Goal: Check status: Check status

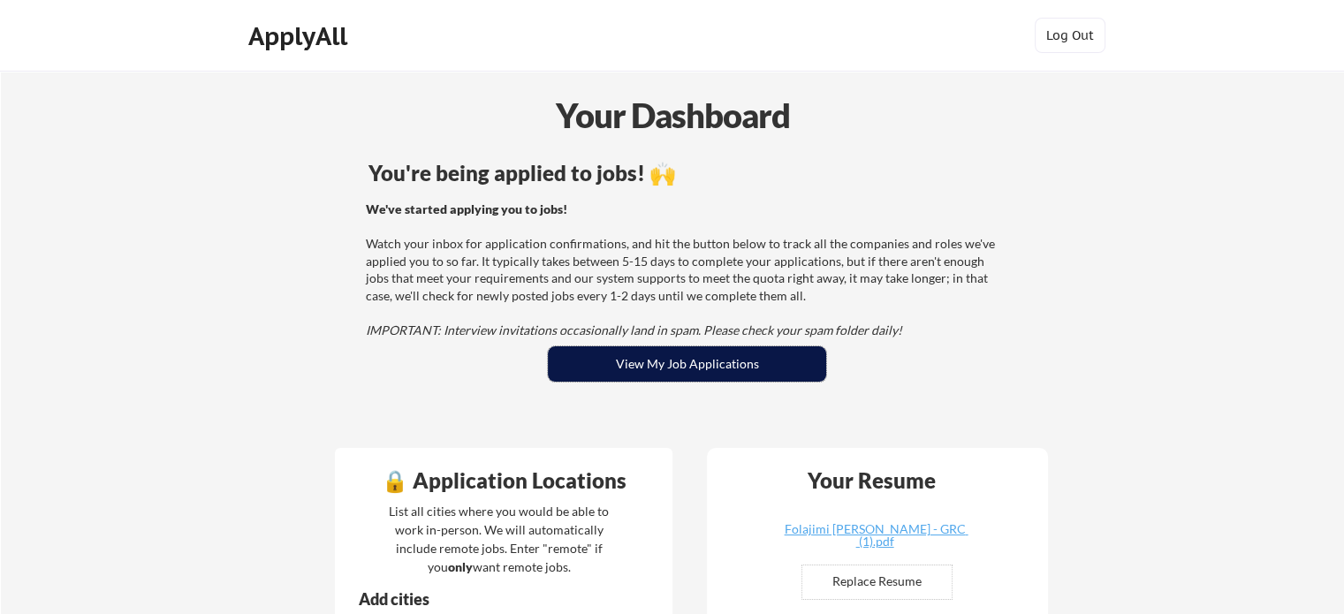
click at [705, 362] on button "View My Job Applications" at bounding box center [687, 363] width 278 height 35
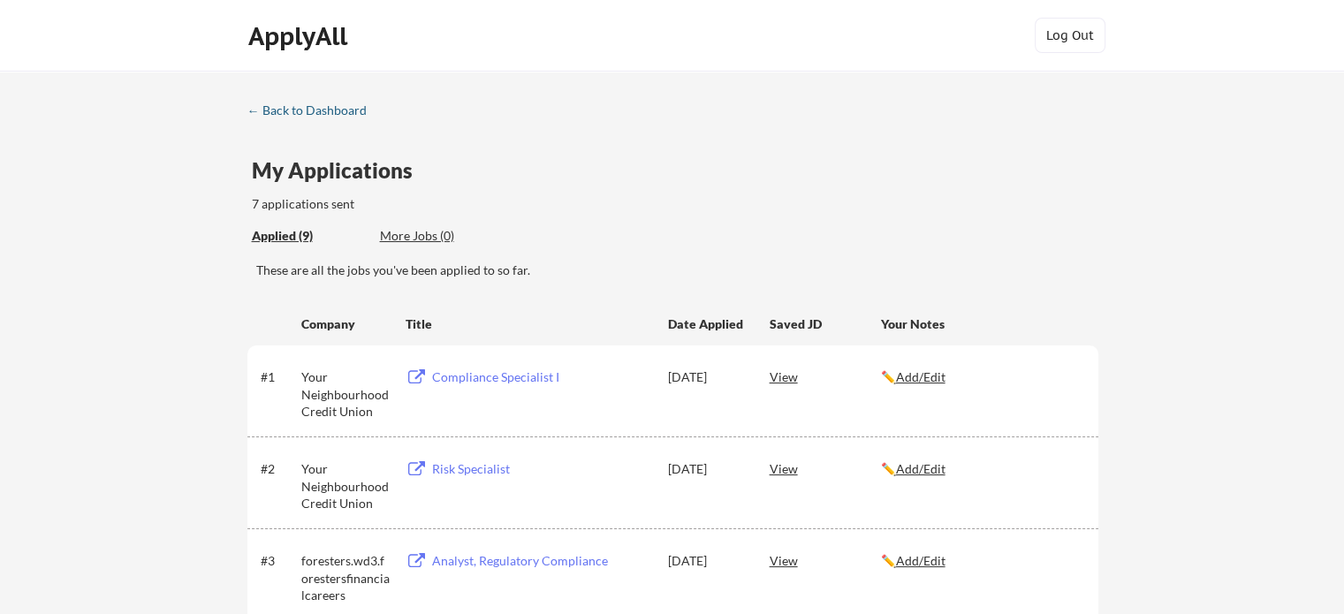
click at [286, 110] on div "← Back to Dashboard" at bounding box center [313, 110] width 133 height 12
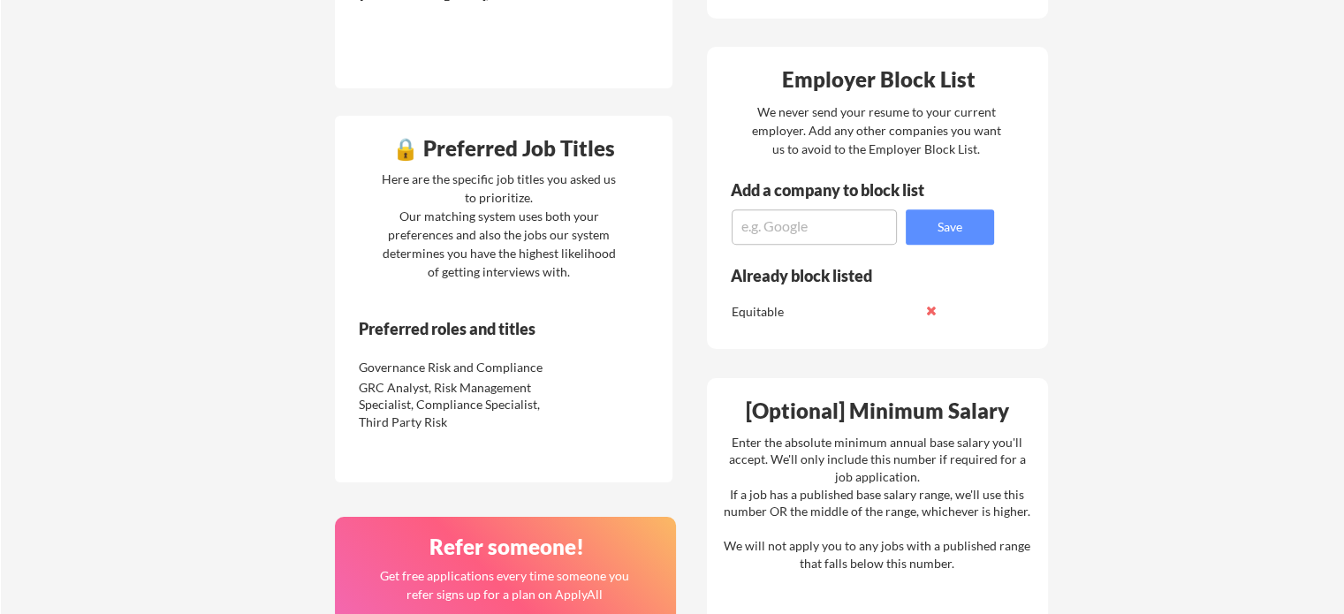
scroll to position [750, 0]
click at [471, 395] on div "GRC Analyst, Risk Management Specialist, Compliance Specialist, Third Party Risk" at bounding box center [452, 405] width 186 height 52
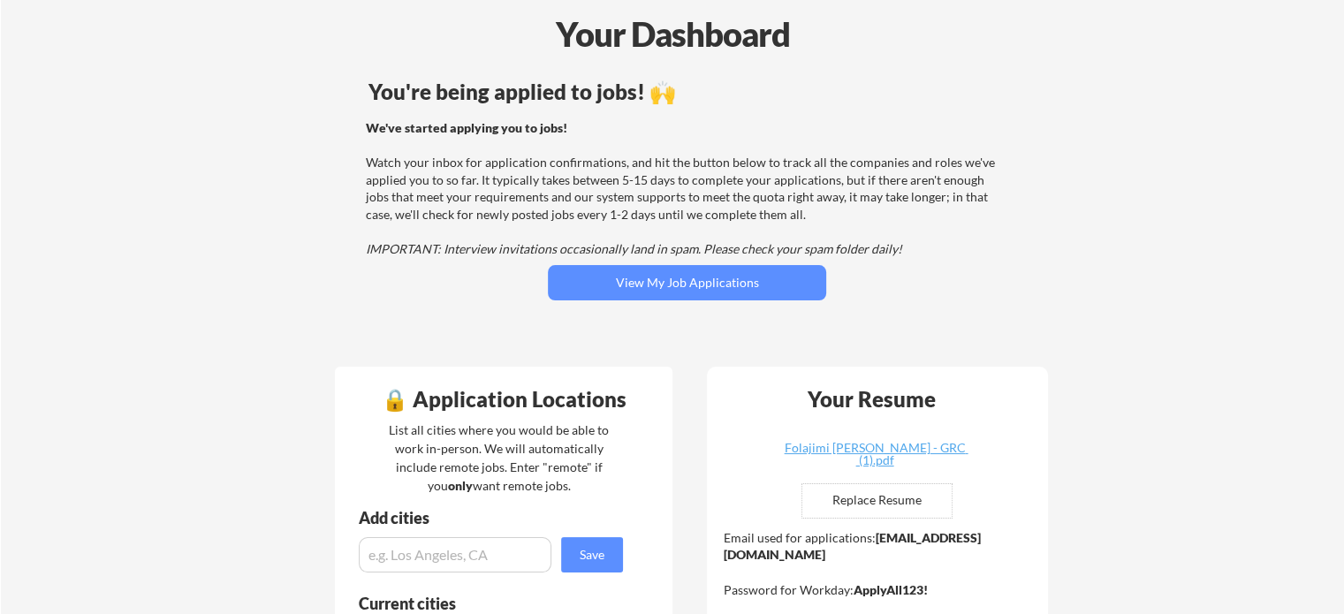
scroll to position [0, 0]
